Goal: Task Accomplishment & Management: Manage account settings

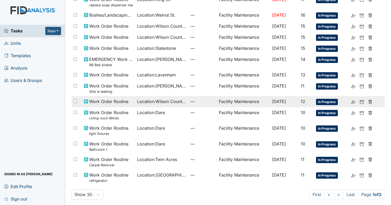
scroll to position [285, 0]
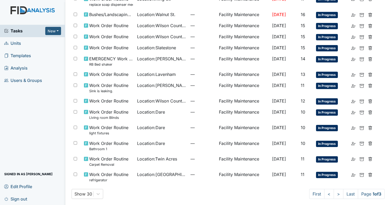
click at [13, 198] on span "Sign out" at bounding box center [15, 198] width 23 height 8
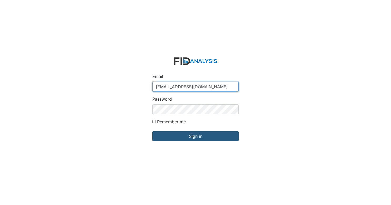
type input "[EMAIL_ADDRESS][DOMAIN_NAME]"
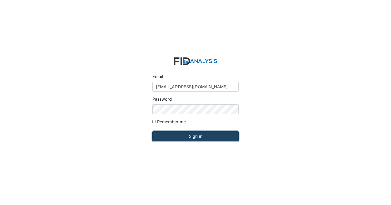
click at [184, 134] on input "Sign in" at bounding box center [195, 136] width 86 height 10
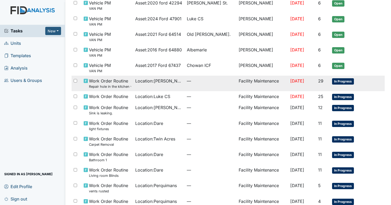
scroll to position [241, 0]
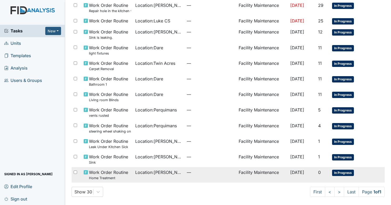
click at [203, 175] on td "—" at bounding box center [211, 175] width 52 height 16
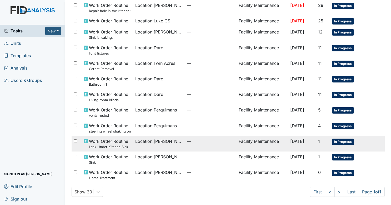
click at [194, 144] on td "—" at bounding box center [211, 144] width 52 height 16
click at [175, 140] on div "Location : Wilson St." at bounding box center [158, 141] width 47 height 6
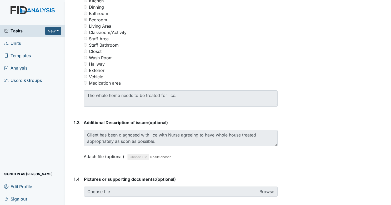
scroll to position [254, 0]
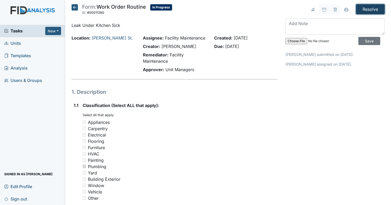
click at [372, 8] on input "Resolve" at bounding box center [370, 9] width 29 height 10
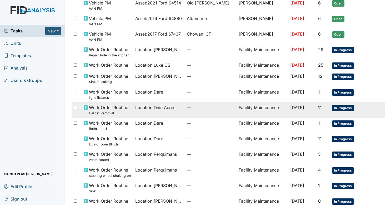
scroll to position [243, 0]
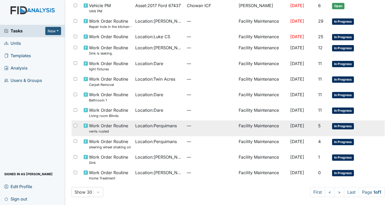
click at [187, 127] on span "—" at bounding box center [210, 125] width 47 height 6
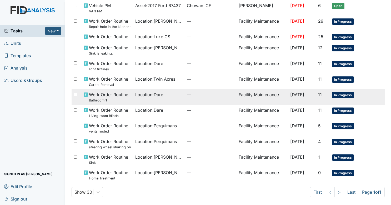
click at [176, 91] on div "Location : Dare" at bounding box center [158, 94] width 47 height 6
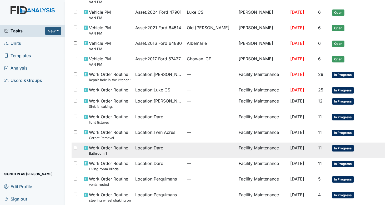
scroll to position [188, 0]
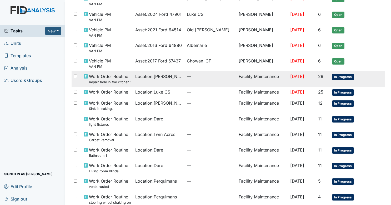
click at [175, 79] on span "Location : Luke St. ICF" at bounding box center [158, 76] width 47 height 6
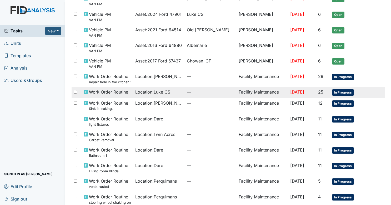
click at [159, 91] on span "Location : Luke CS" at bounding box center [152, 92] width 35 height 6
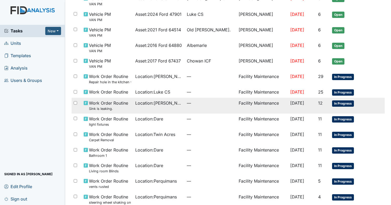
scroll to position [243, 0]
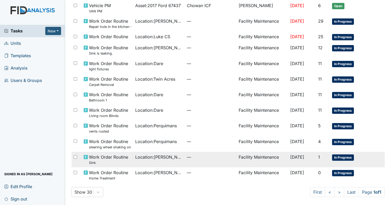
click at [142, 155] on span "Location : Scott House" at bounding box center [158, 157] width 47 height 6
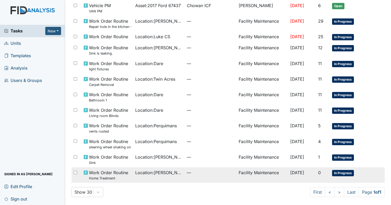
click at [170, 175] on span "Location : Scott House" at bounding box center [158, 172] width 47 height 6
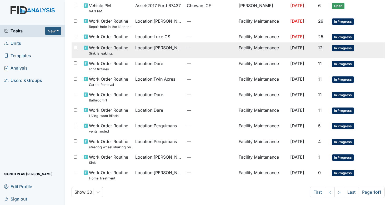
click at [194, 56] on td "—" at bounding box center [211, 50] width 52 height 16
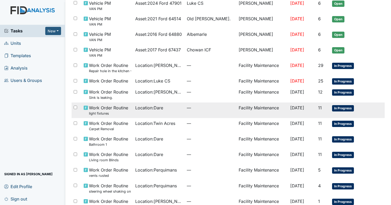
scroll to position [204, 0]
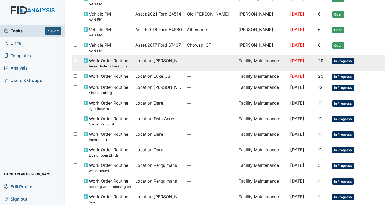
click at [203, 59] on span "—" at bounding box center [210, 60] width 47 height 6
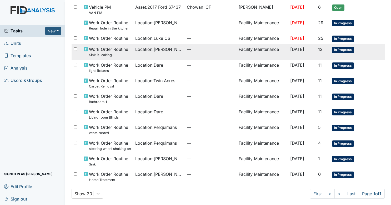
scroll to position [243, 0]
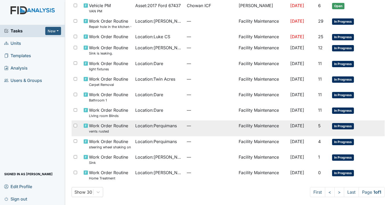
click at [185, 128] on td "—" at bounding box center [211, 128] width 52 height 16
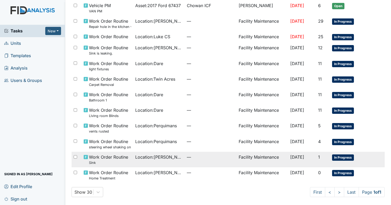
click at [176, 165] on td "Location : Scott House" at bounding box center [159, 160] width 52 height 16
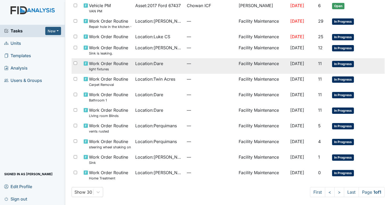
click at [186, 69] on td "—" at bounding box center [211, 66] width 52 height 16
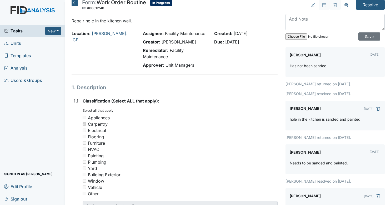
scroll to position [4, 0]
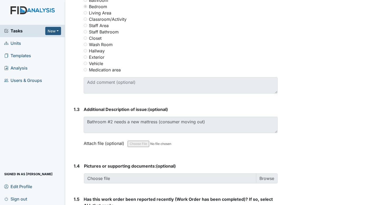
scroll to position [256, 0]
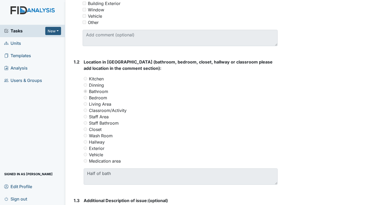
scroll to position [123, 0]
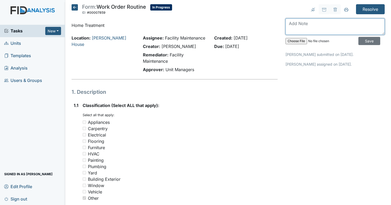
click at [317, 20] on textarea at bounding box center [334, 26] width 99 height 16
type textarea "L"
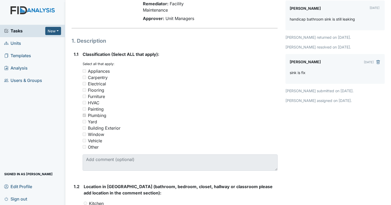
scroll to position [52, 0]
